Goal: Task Accomplishment & Management: Manage account settings

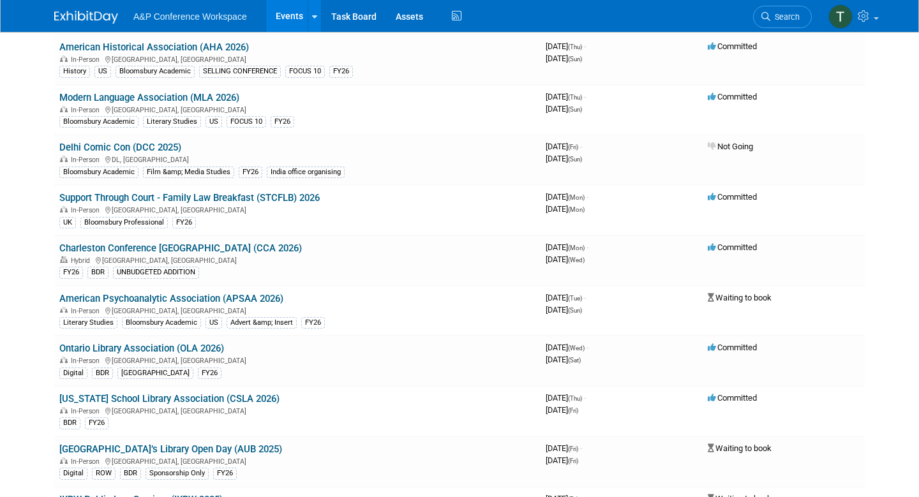
scroll to position [2055, 0]
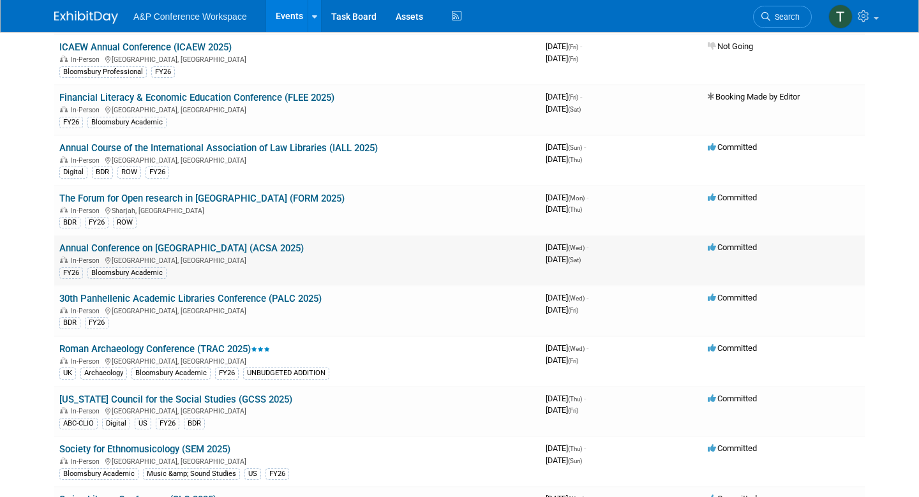
click at [225, 242] on link "Annual Conference on [GEOGRAPHIC_DATA] (ACSA 2025)" at bounding box center [181, 247] width 244 height 11
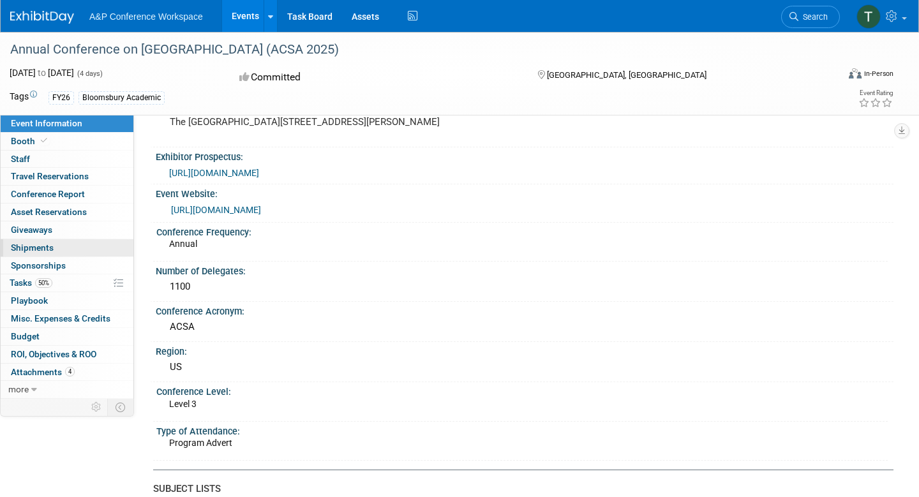
scroll to position [108, 0]
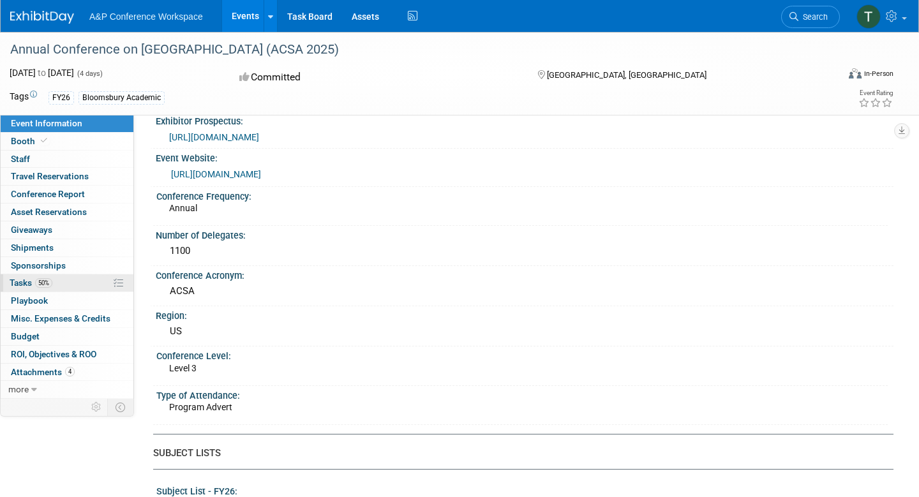
click at [22, 281] on span "Tasks 50%" at bounding box center [31, 282] width 43 height 10
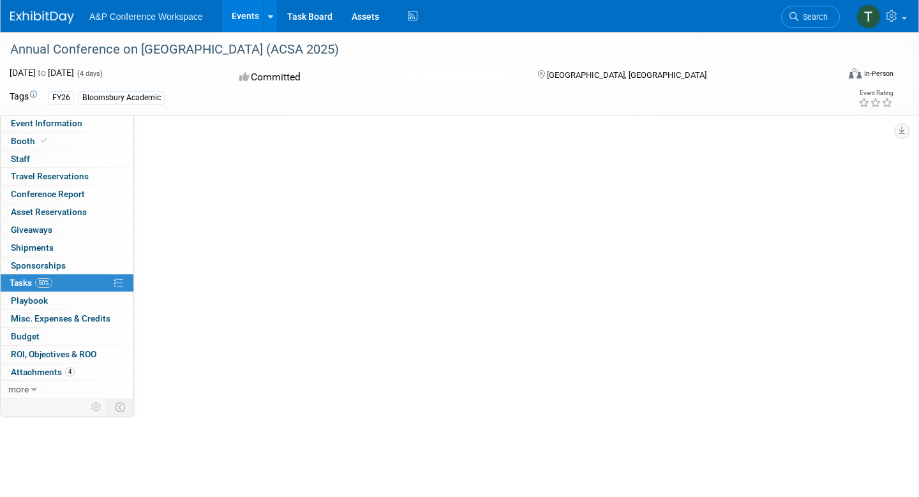
scroll to position [0, 0]
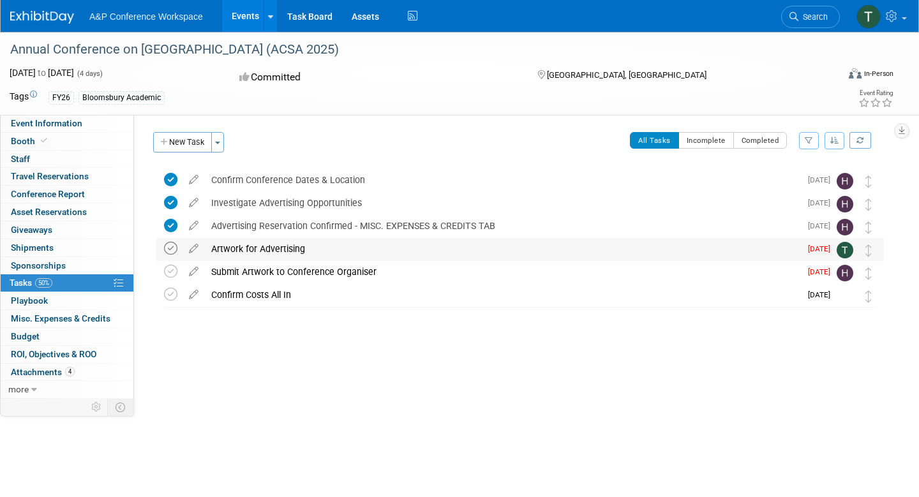
click at [172, 246] on icon at bounding box center [170, 248] width 13 height 13
click at [168, 268] on icon at bounding box center [170, 271] width 13 height 13
